Goal: Use online tool/utility: Utilize a website feature to perform a specific function

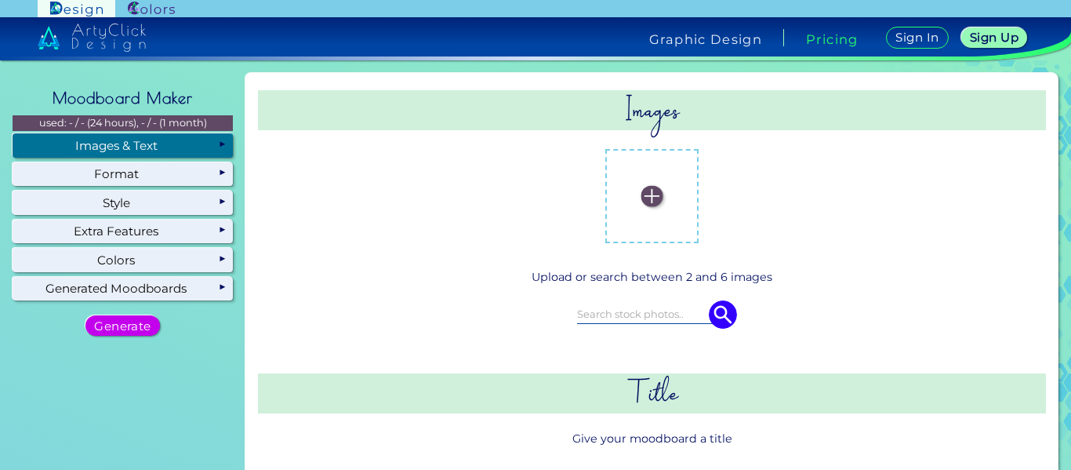
click at [163, 150] on div "Images & Text" at bounding box center [123, 145] width 220 height 24
click at [657, 184] on label at bounding box center [652, 196] width 78 height 78
click at [0, 0] on input "file" at bounding box center [0, 0] width 0 height 0
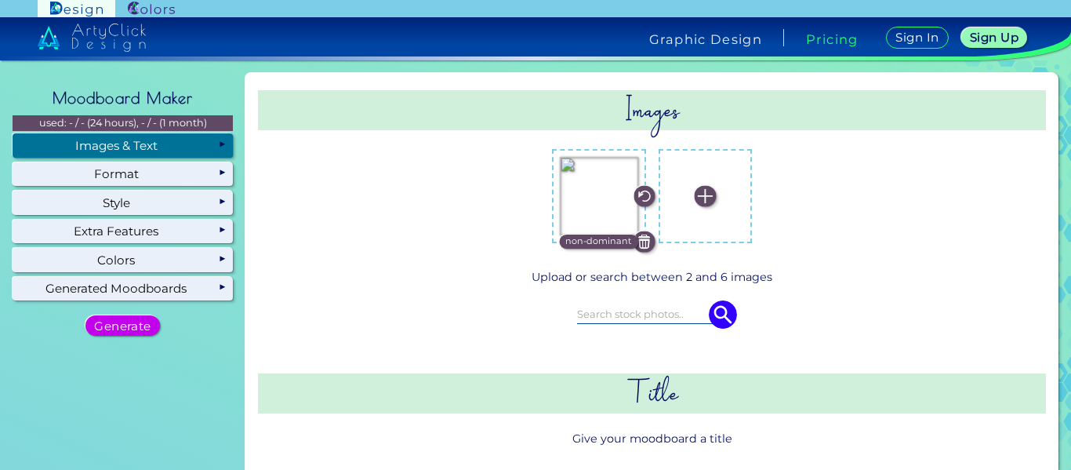
click at [579, 201] on img at bounding box center [599, 196] width 78 height 78
click at [0, 0] on input "file" at bounding box center [0, 0] width 0 height 0
click at [637, 241] on img at bounding box center [643, 241] width 21 height 21
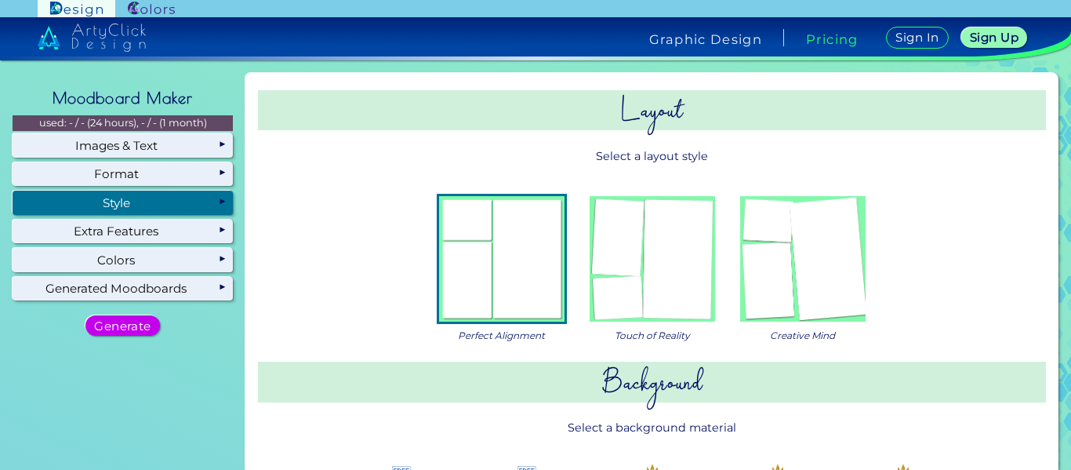
click at [748, 264] on img at bounding box center [802, 258] width 125 height 125
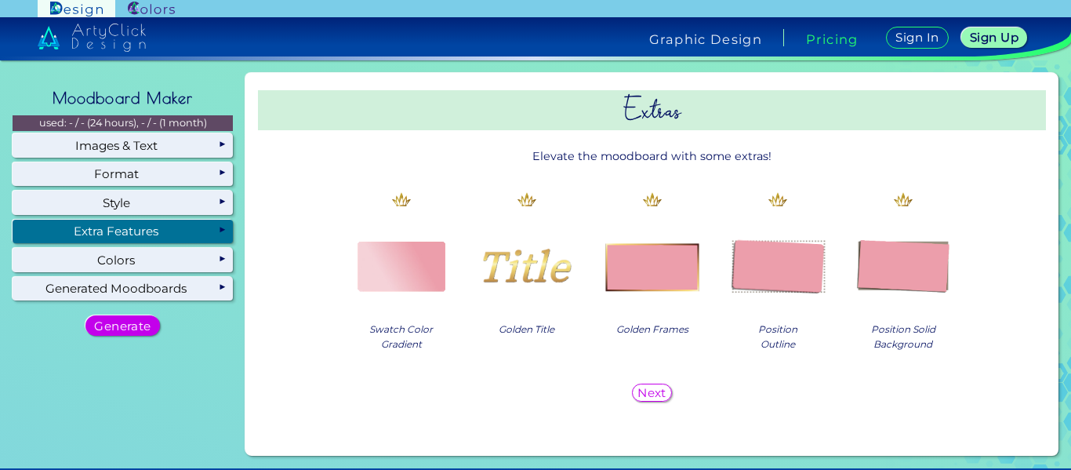
click at [137, 237] on div "Extra Features" at bounding box center [123, 231] width 220 height 24
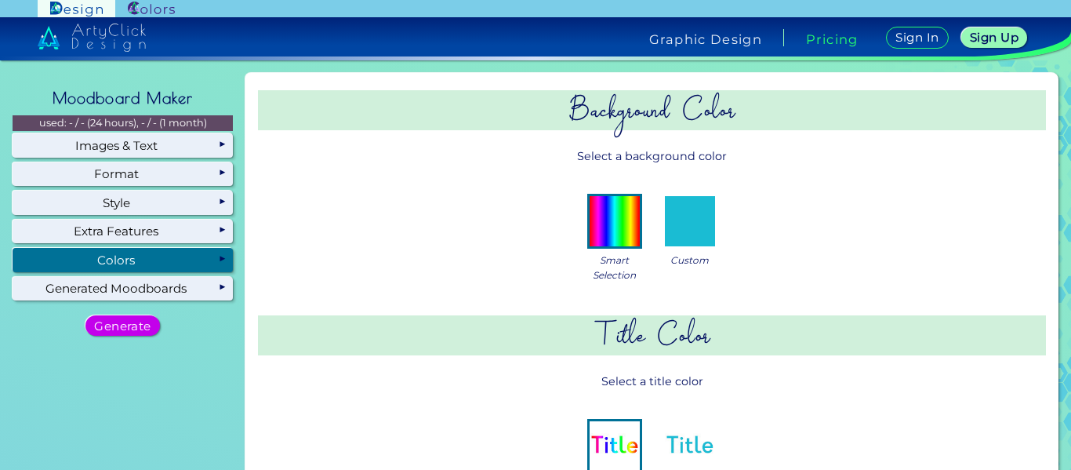
click at [597, 239] on img at bounding box center [614, 221] width 50 height 50
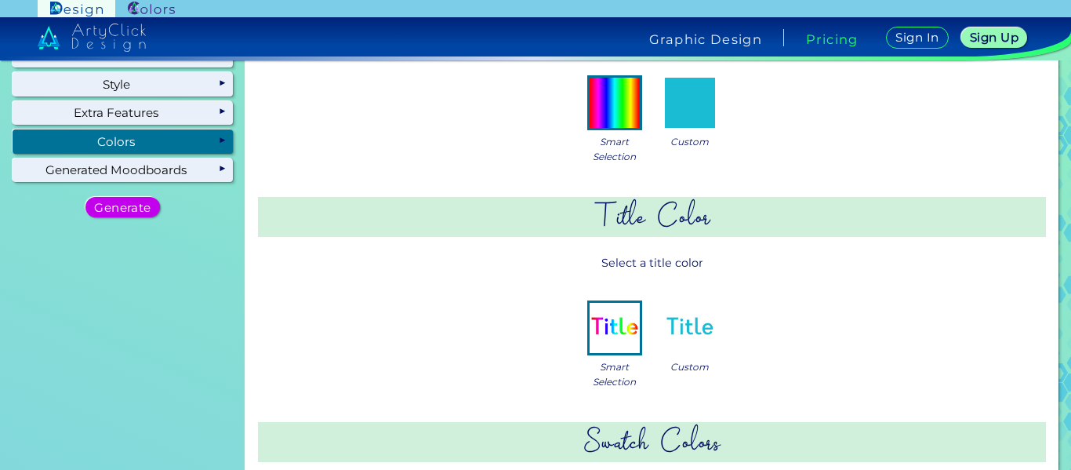
scroll to position [150, 0]
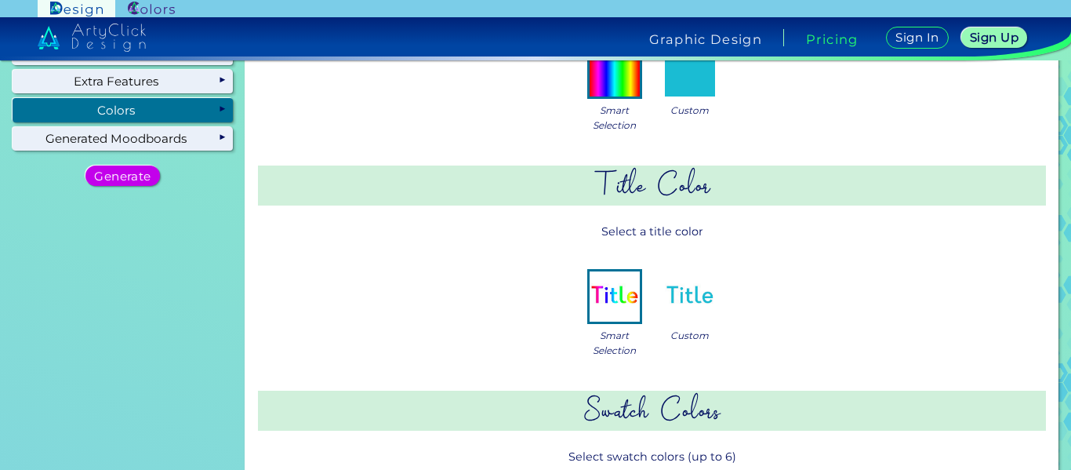
click at [685, 313] on img at bounding box center [690, 296] width 50 height 50
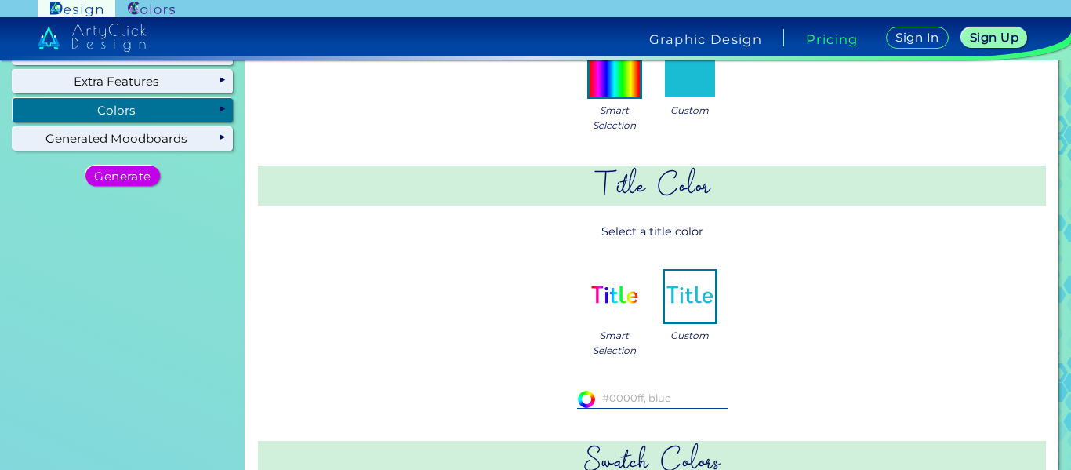
click at [605, 317] on img at bounding box center [614, 296] width 50 height 50
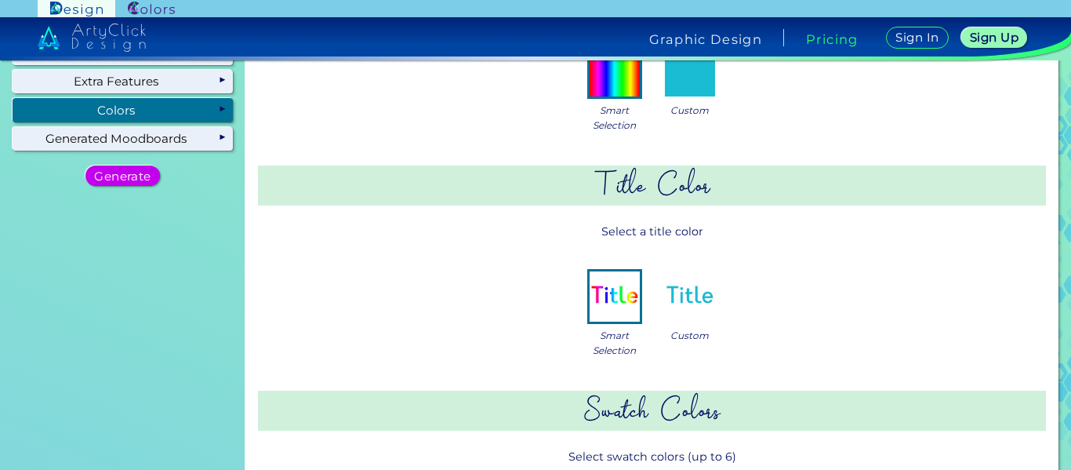
scroll to position [0, 0]
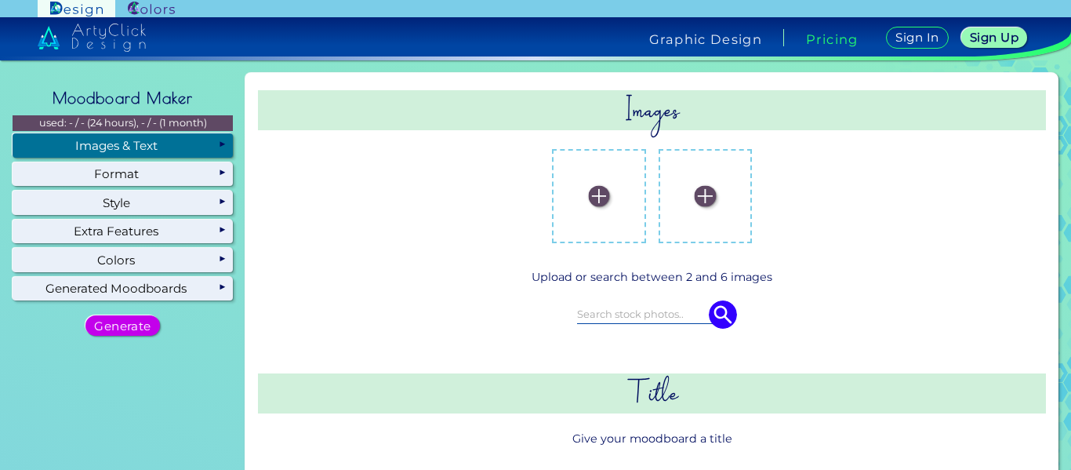
click at [625, 306] on input at bounding box center [652, 313] width 151 height 17
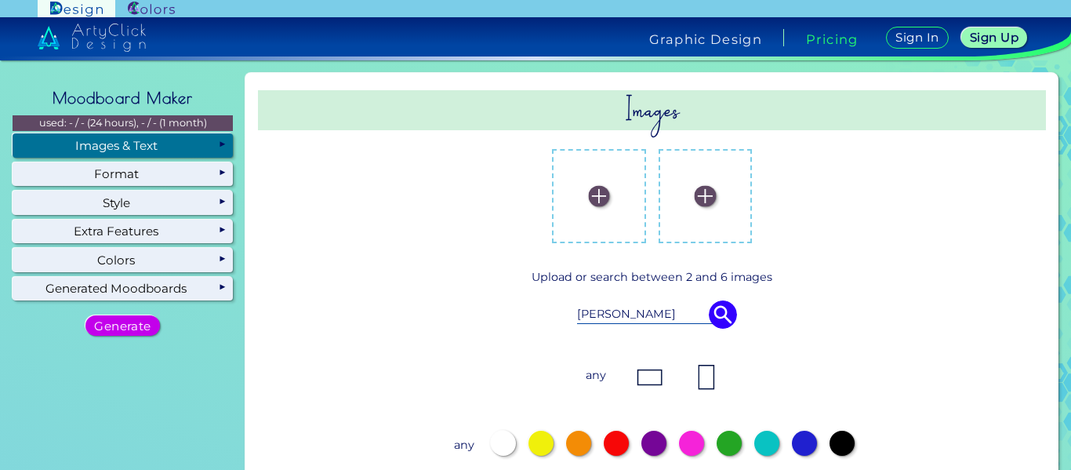
click at [655, 370] on img at bounding box center [649, 376] width 31 height 31
click at [717, 325] on img at bounding box center [723, 314] width 28 height 28
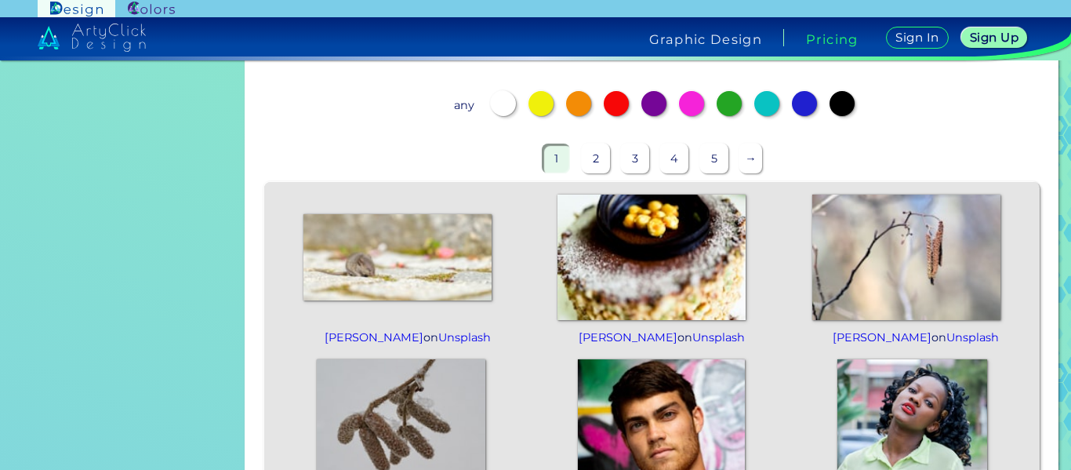
scroll to position [341, 0]
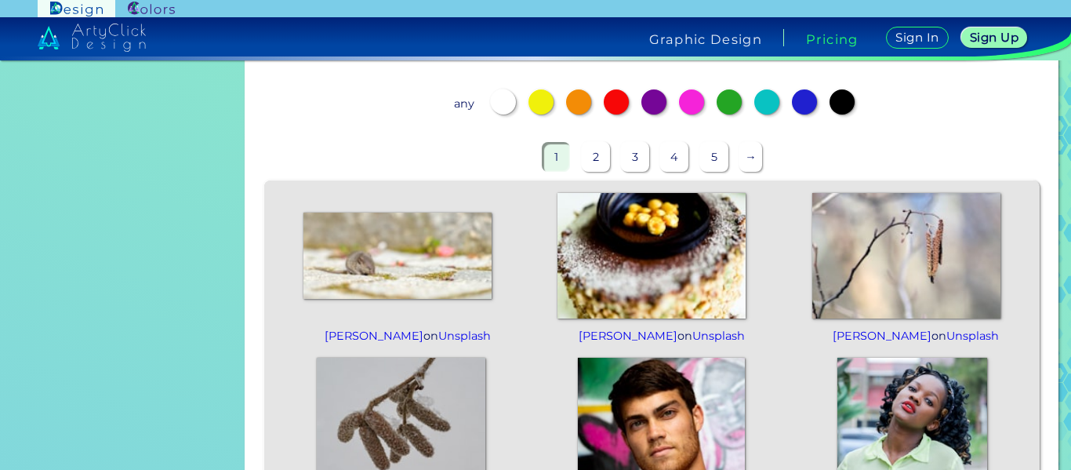
click at [675, 265] on img at bounding box center [651, 255] width 188 height 125
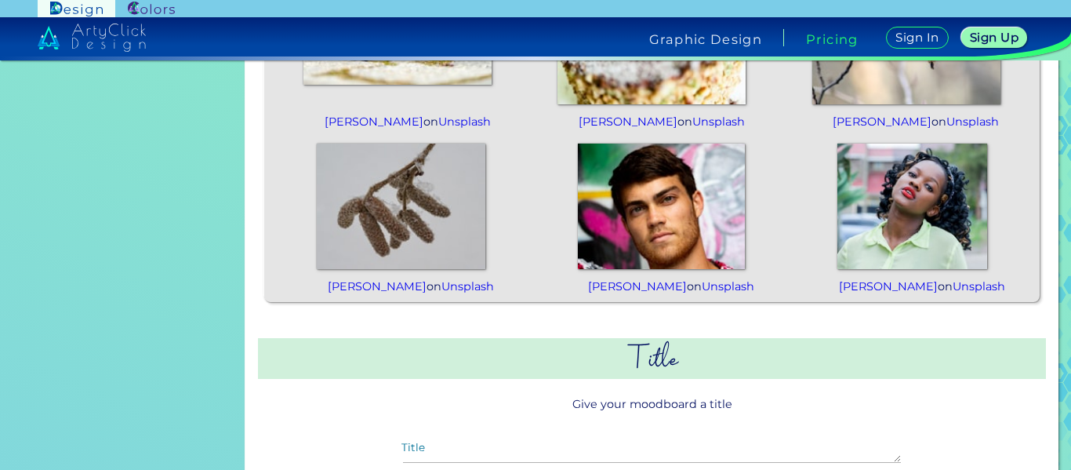
scroll to position [403, 0]
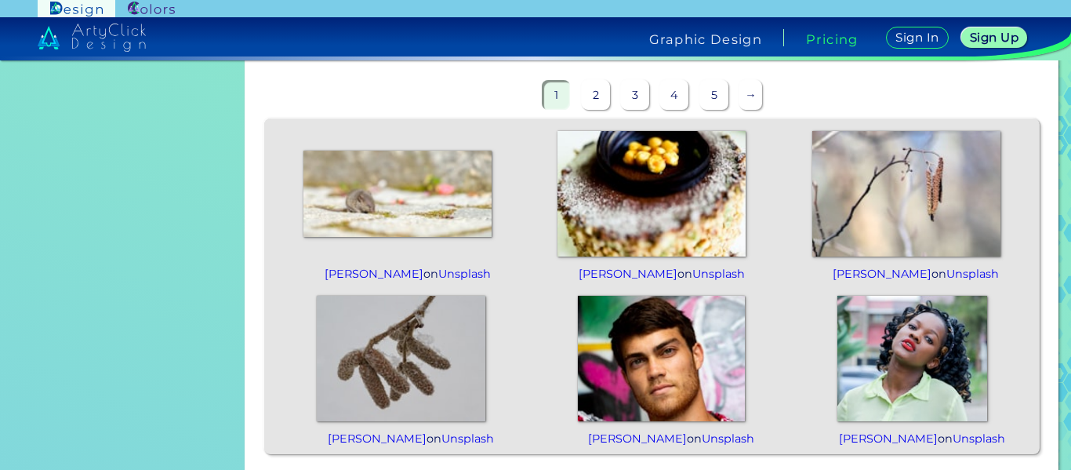
click at [935, 193] on img at bounding box center [906, 193] width 188 height 125
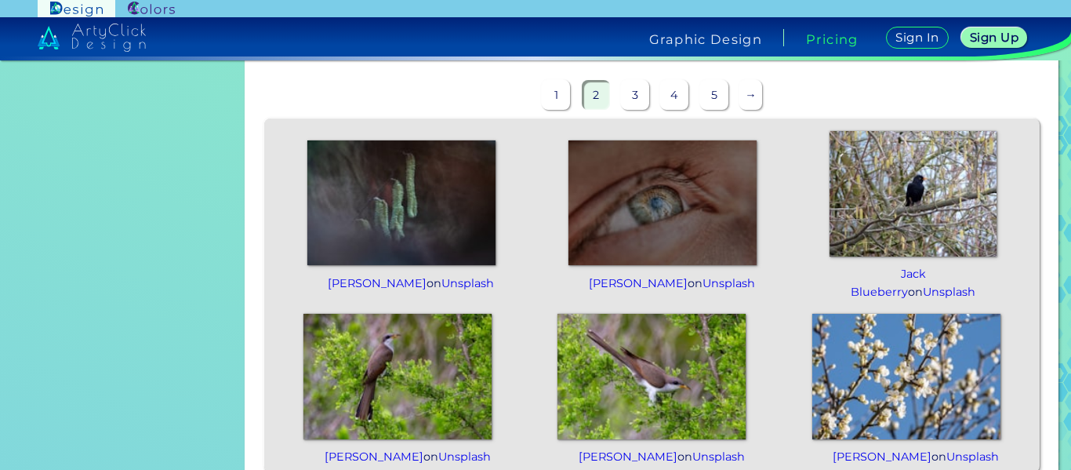
click at [661, 194] on img at bounding box center [662, 202] width 188 height 125
click at [920, 210] on img at bounding box center [912, 193] width 167 height 125
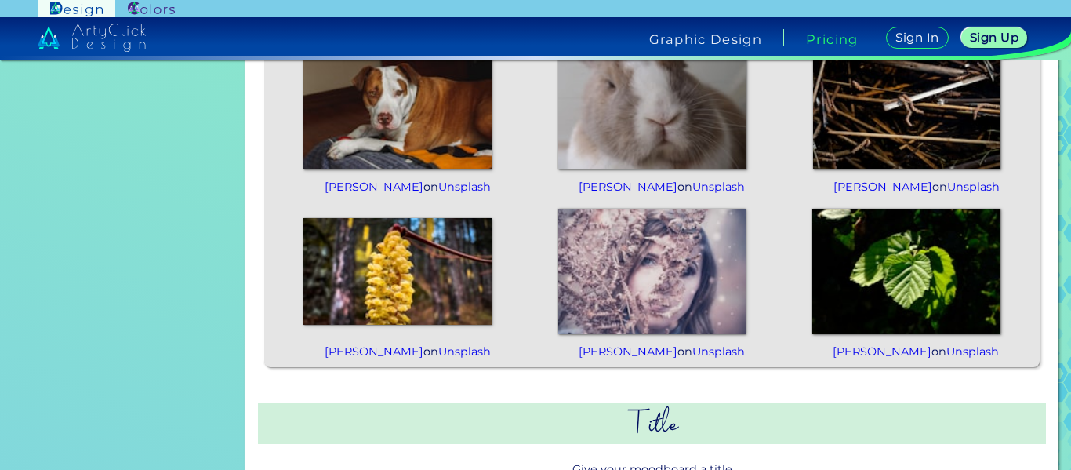
scroll to position [343, 0]
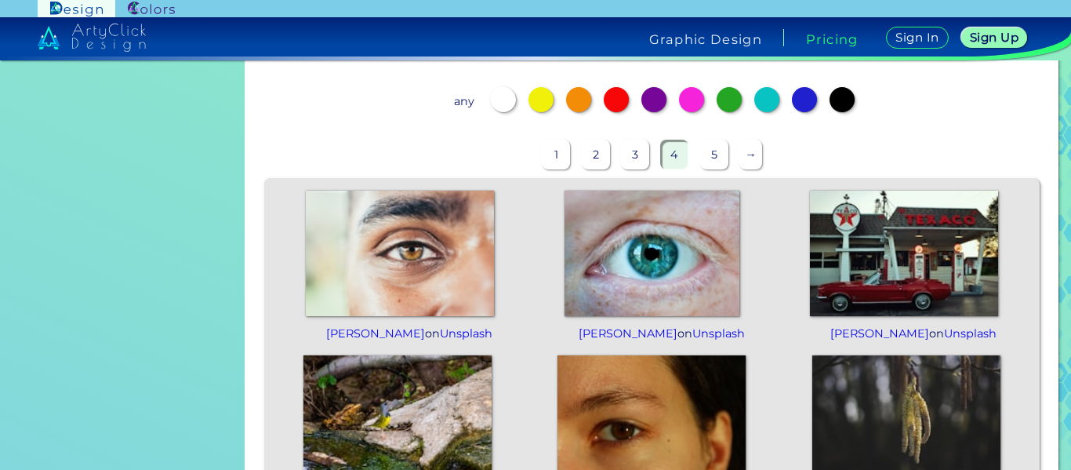
click at [647, 453] on img at bounding box center [651, 417] width 188 height 125
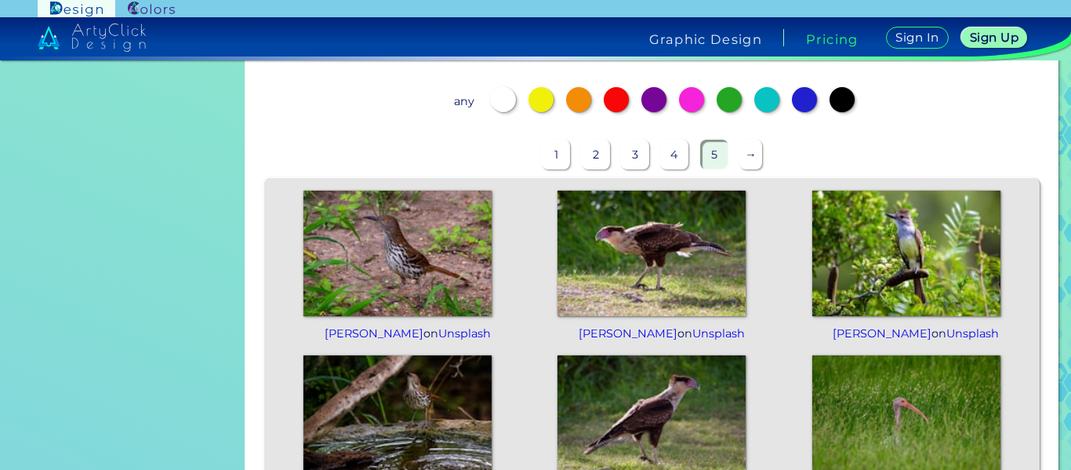
click at [741, 158] on p "→" at bounding box center [750, 154] width 23 height 29
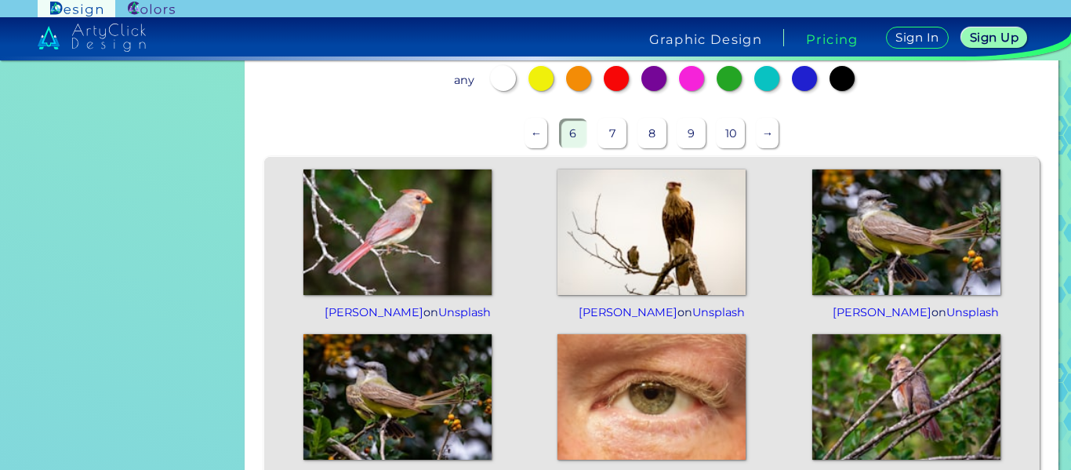
scroll to position [0, 0]
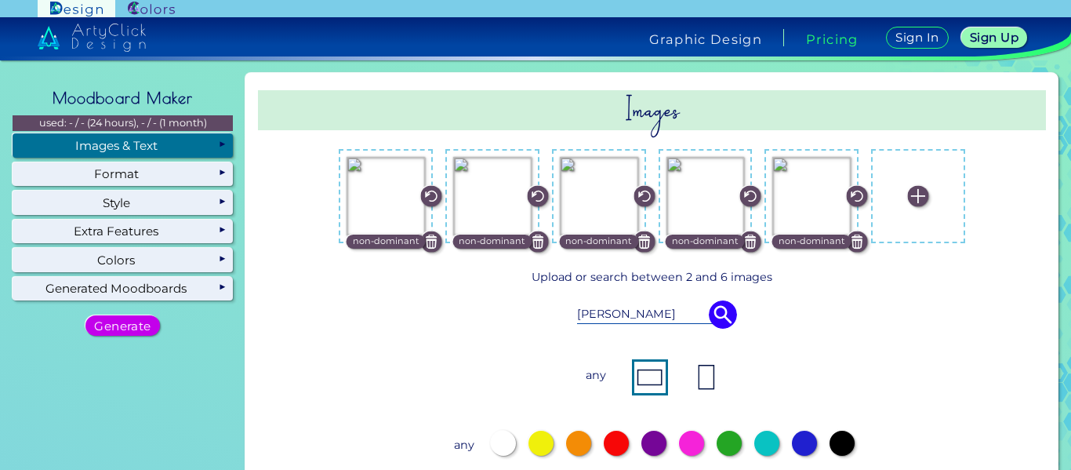
click at [631, 326] on div "[PERSON_NAME]" at bounding box center [652, 314] width 698 height 44
click at [626, 314] on input "[PERSON_NAME]" at bounding box center [652, 313] width 151 height 17
type input "oragami"
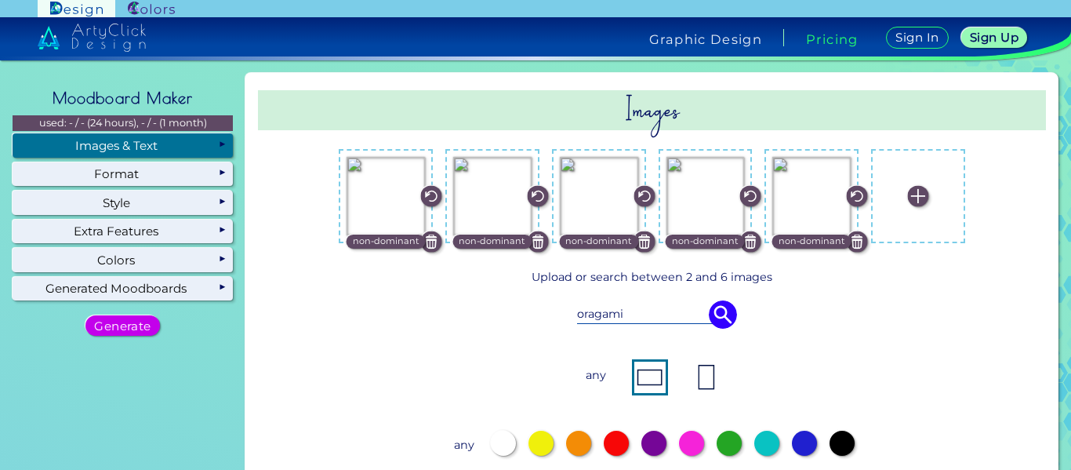
click at [720, 318] on img at bounding box center [723, 314] width 28 height 28
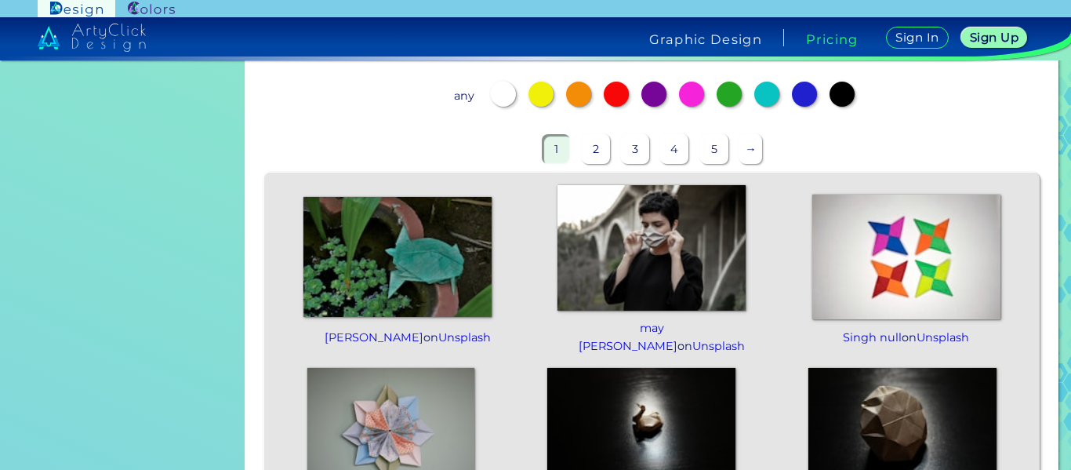
scroll to position [379, 0]
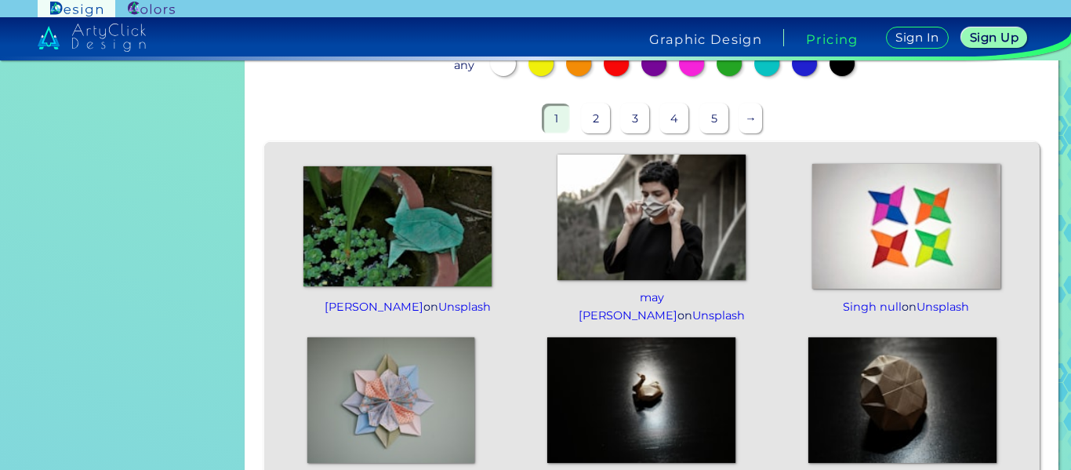
click at [848, 244] on img at bounding box center [906, 226] width 188 height 125
click at [430, 354] on img at bounding box center [390, 399] width 167 height 125
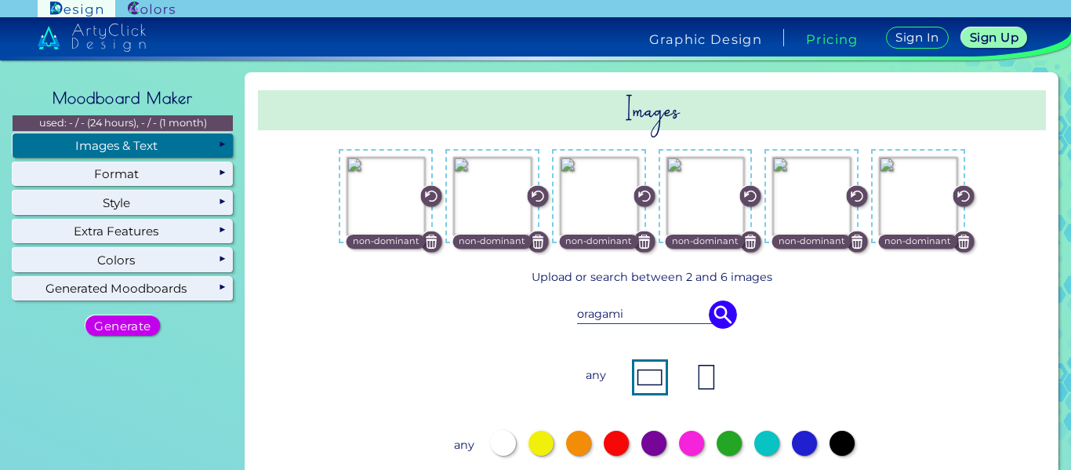
scroll to position [2, 0]
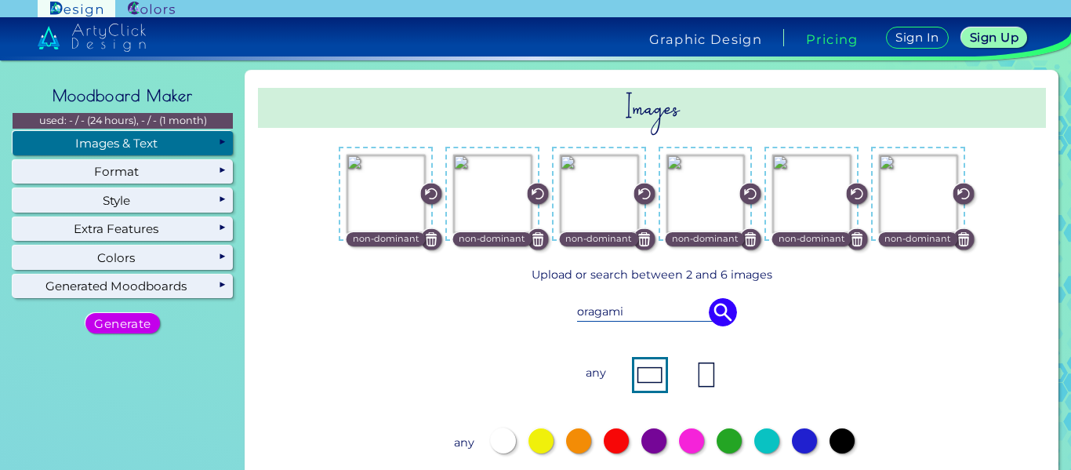
click at [851, 248] on img at bounding box center [857, 239] width 21 height 21
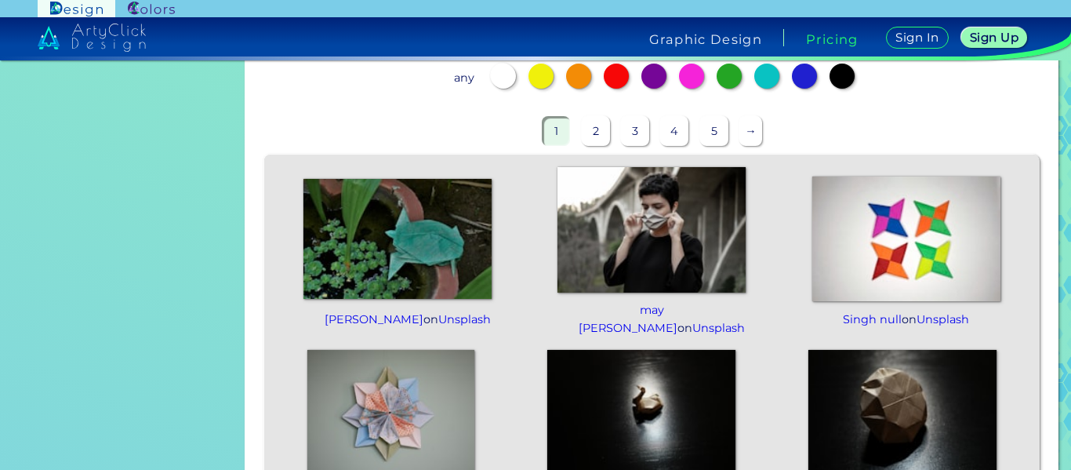
scroll to position [371, 0]
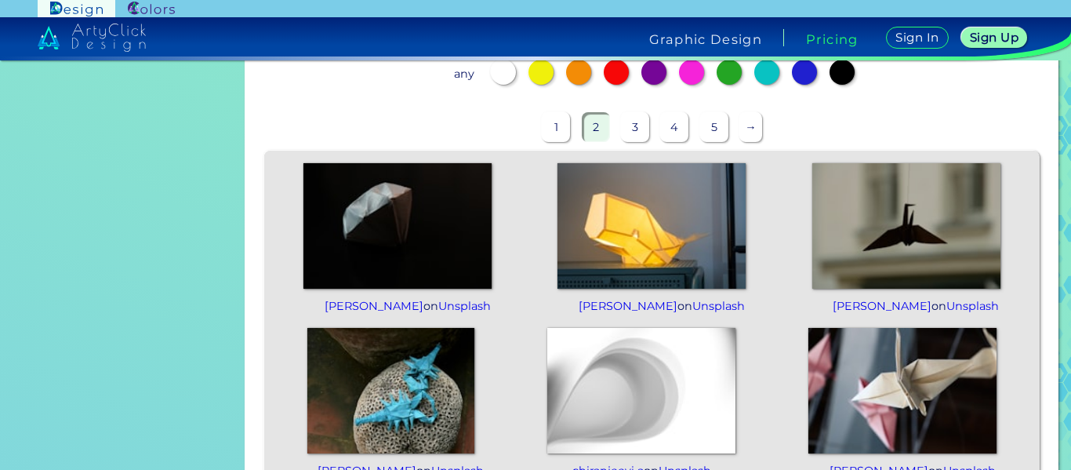
click at [878, 411] on img at bounding box center [902, 390] width 188 height 125
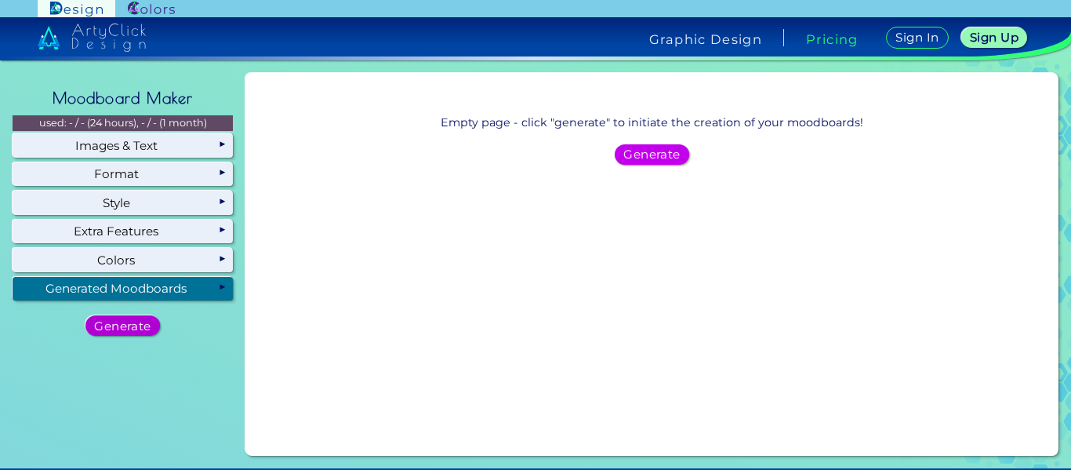
click at [133, 330] on h5 "Generate" at bounding box center [122, 325] width 52 height 11
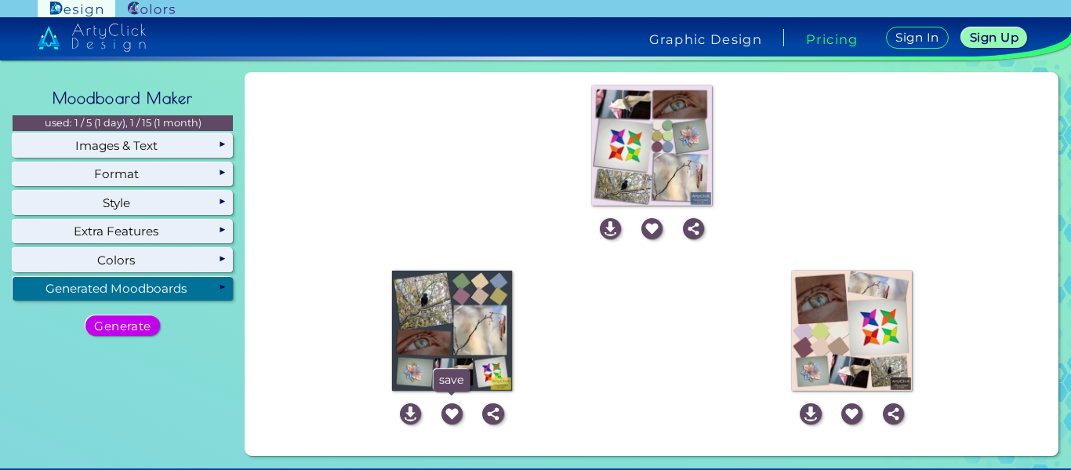
click at [447, 411] on img at bounding box center [451, 413] width 21 height 21
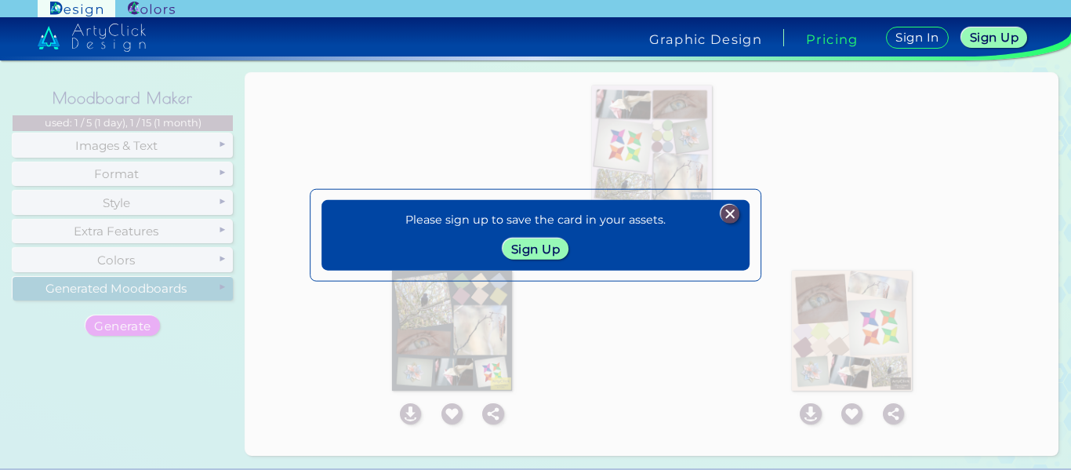
click at [734, 213] on img at bounding box center [729, 214] width 19 height 19
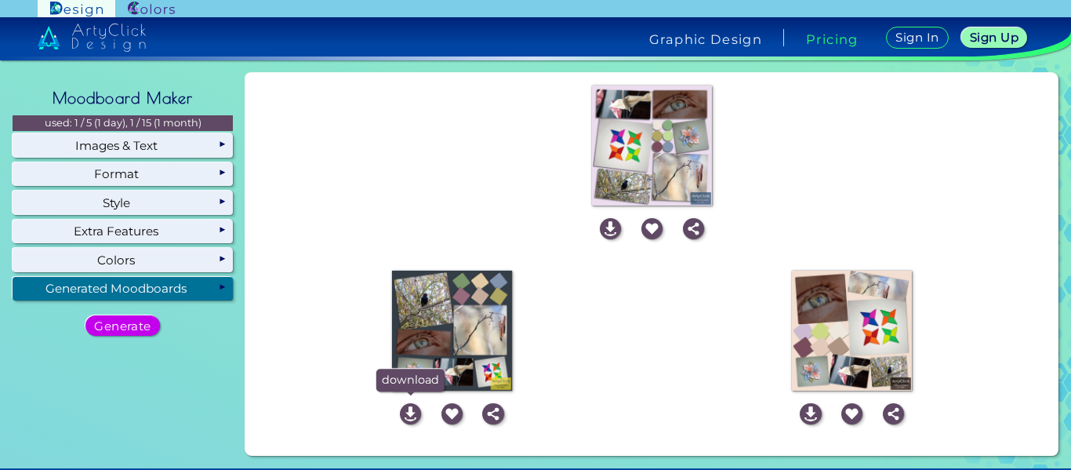
click at [413, 410] on img at bounding box center [410, 413] width 21 height 21
